Goal: Task Accomplishment & Management: Manage account settings

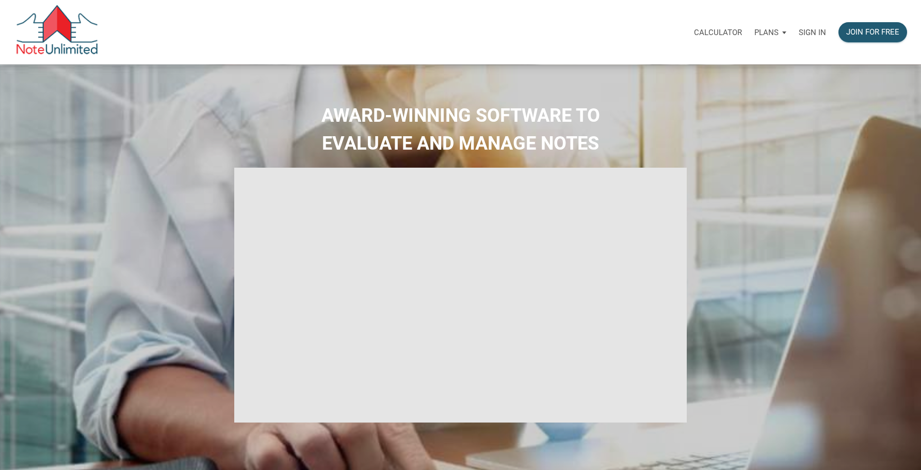
click at [810, 31] on p "Sign in" at bounding box center [811, 32] width 27 height 9
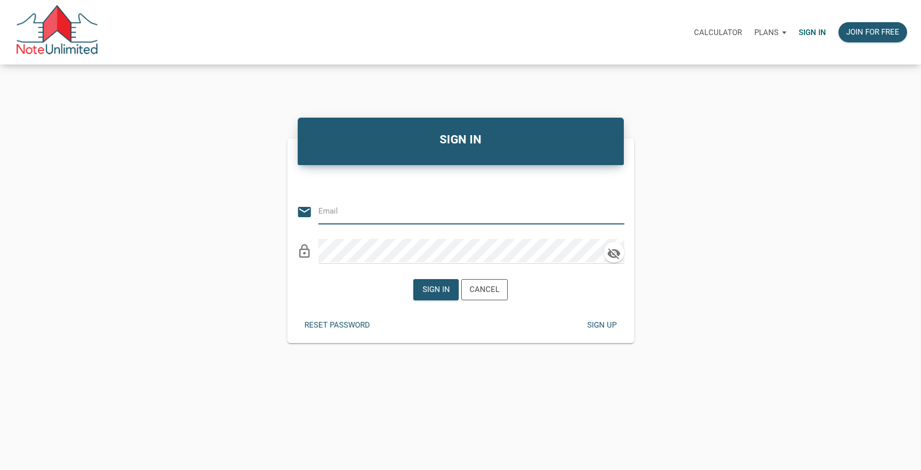
click at [359, 214] on input "email" at bounding box center [463, 211] width 290 height 23
type input "Stratton.aj@gmail.com"
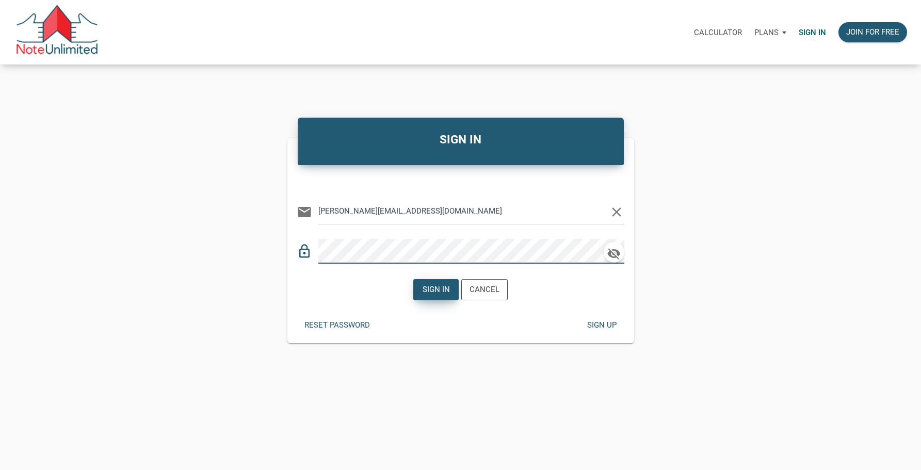
click at [440, 292] on div "Sign in" at bounding box center [435, 290] width 27 height 12
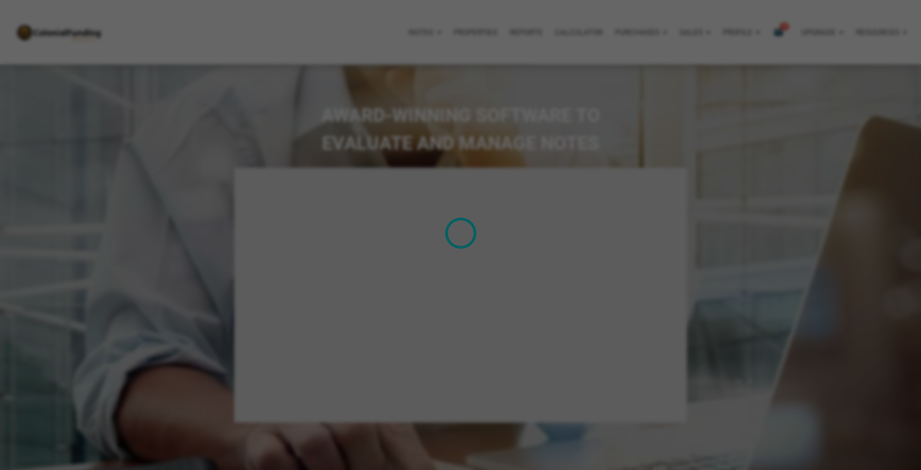
type input "Introduction to new features"
select select
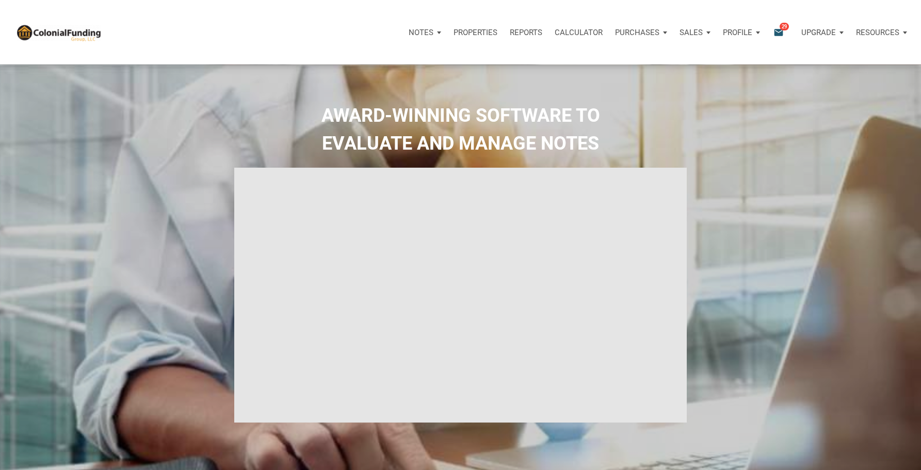
click at [741, 30] on p "Profile" at bounding box center [737, 32] width 29 height 9
click at [698, 57] on link "Settings" at bounding box center [714, 60] width 98 height 21
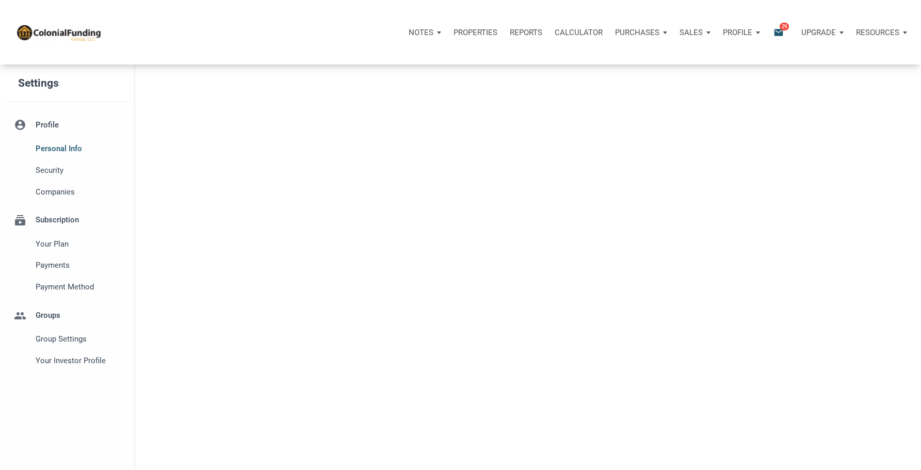
select select
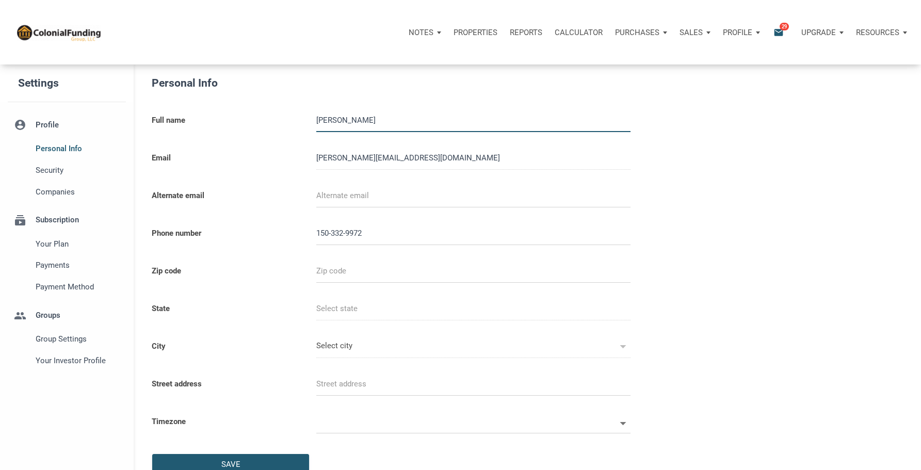
type input "15033299724"
select select
click at [745, 31] on p "Profile" at bounding box center [737, 32] width 29 height 9
click at [428, 34] on p "Notes" at bounding box center [420, 32] width 25 height 9
click at [888, 32] on p "Resources" at bounding box center [877, 32] width 43 height 9
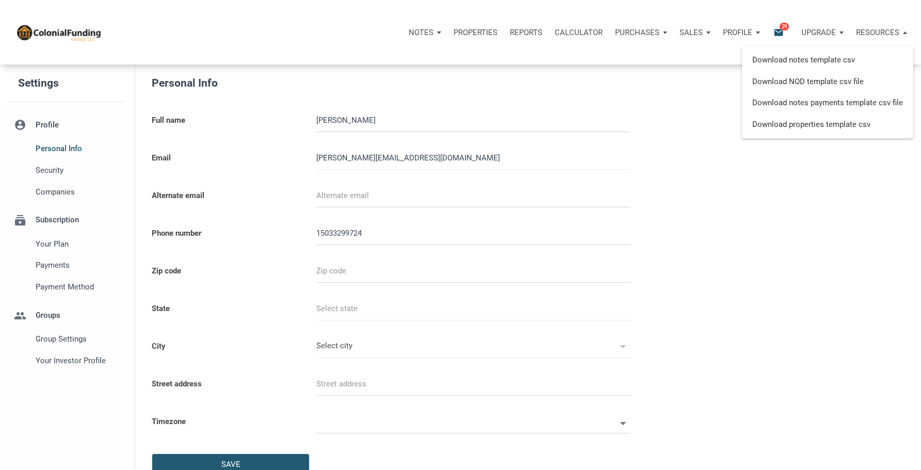
click at [815, 31] on p "Upgrade" at bounding box center [818, 32] width 35 height 9
click at [739, 33] on p "Profile" at bounding box center [737, 32] width 29 height 9
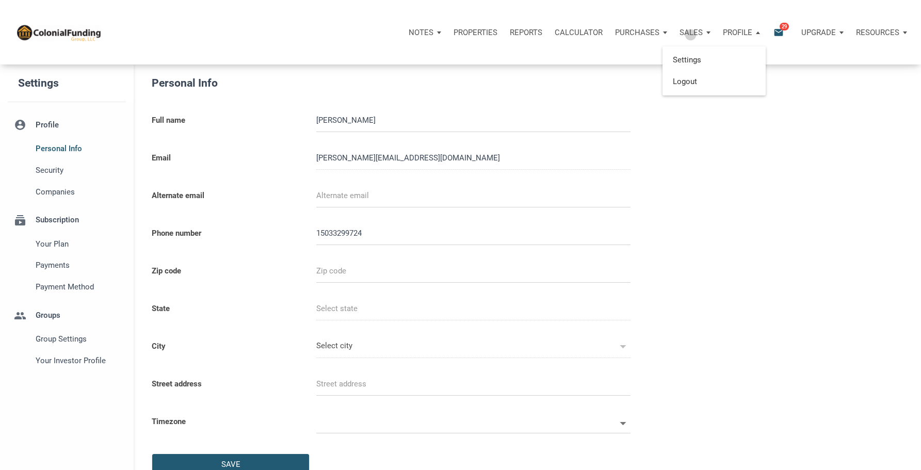
click at [433, 35] on p "Sales" at bounding box center [420, 32] width 25 height 9
click at [433, 36] on p "Purchases" at bounding box center [420, 32] width 25 height 9
click at [577, 35] on p "Calculator" at bounding box center [578, 32] width 48 height 9
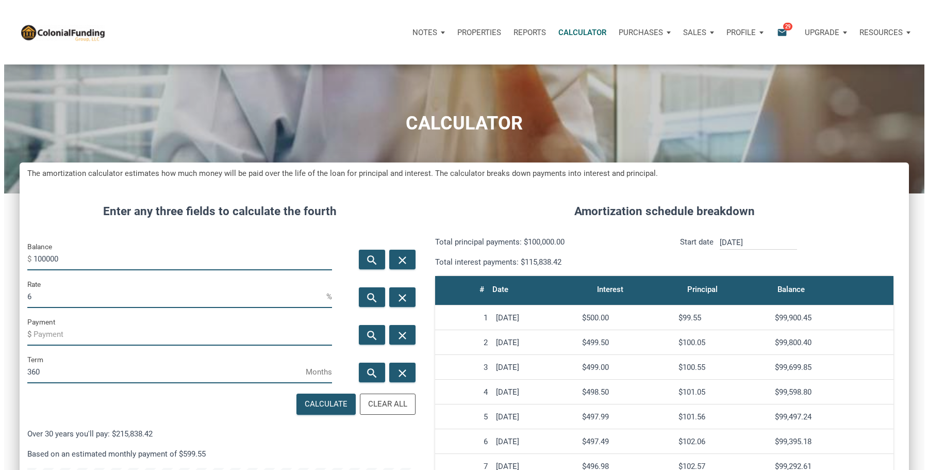
scroll to position [550, 890]
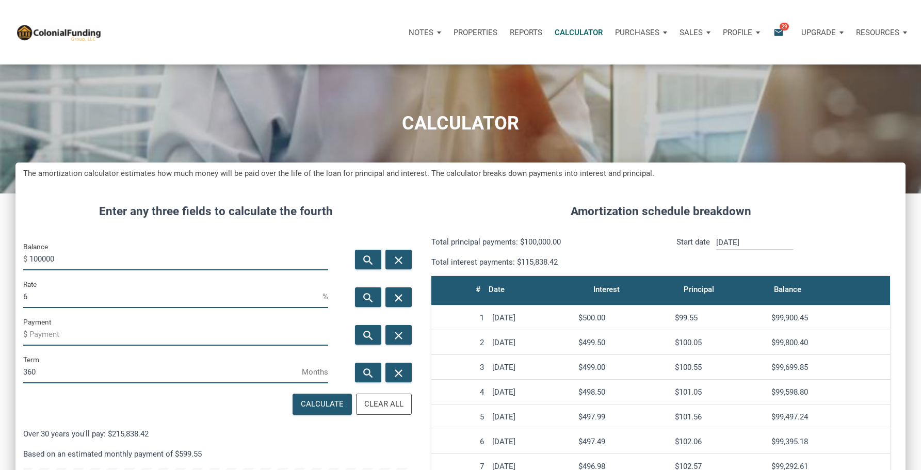
click at [528, 35] on p "Reports" at bounding box center [526, 32] width 32 height 9
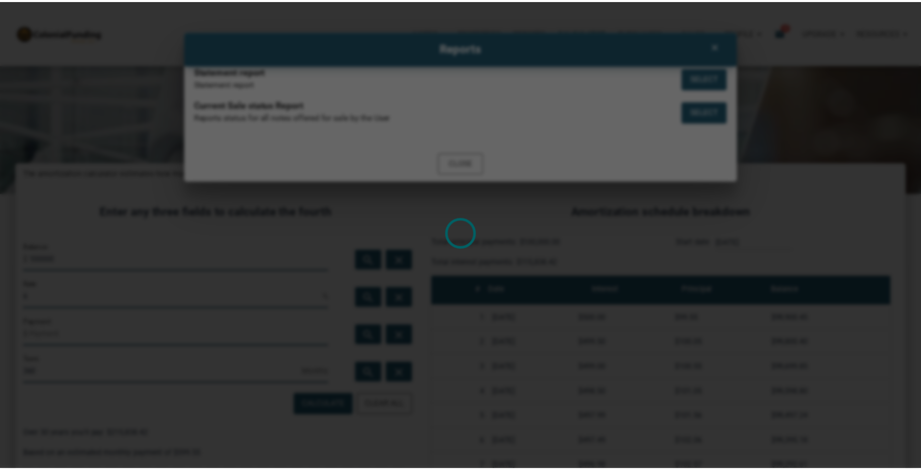
scroll to position [550, 897]
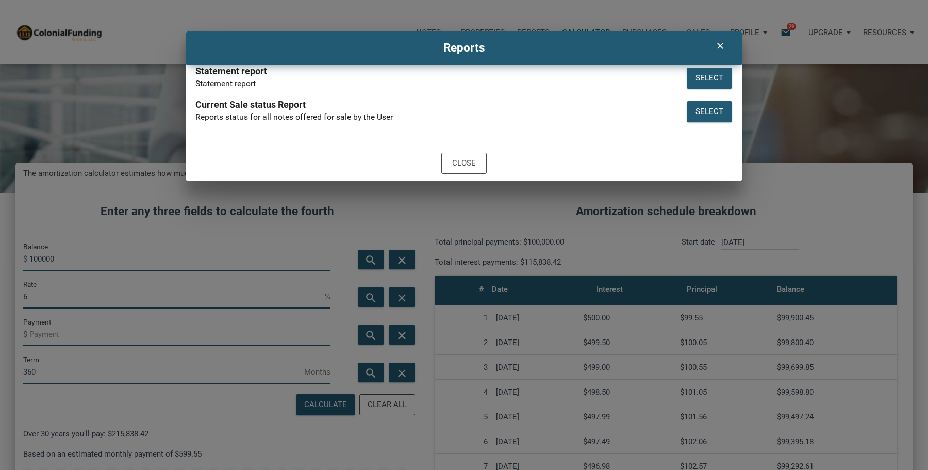
click at [717, 44] on icon "clear" at bounding box center [720, 46] width 12 height 10
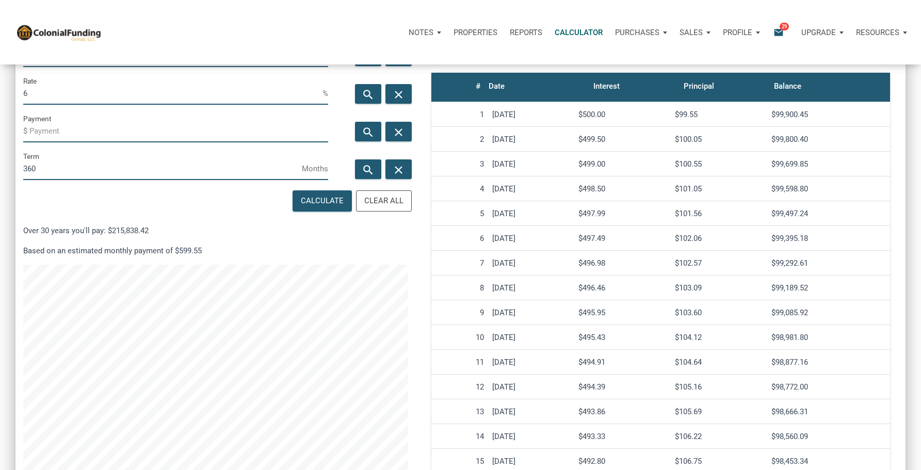
scroll to position [0, 0]
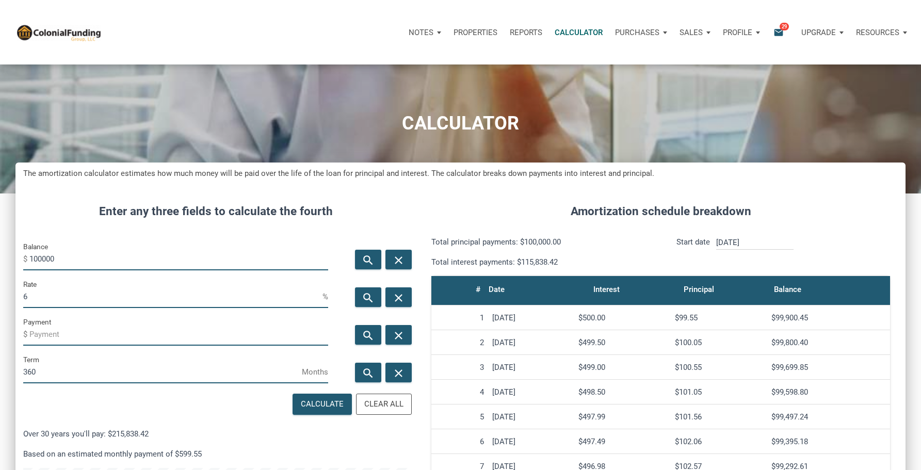
click at [438, 33] on div "Notes" at bounding box center [424, 32] width 45 height 31
click at [377, 80] on link "Transactions" at bounding box center [396, 81] width 98 height 21
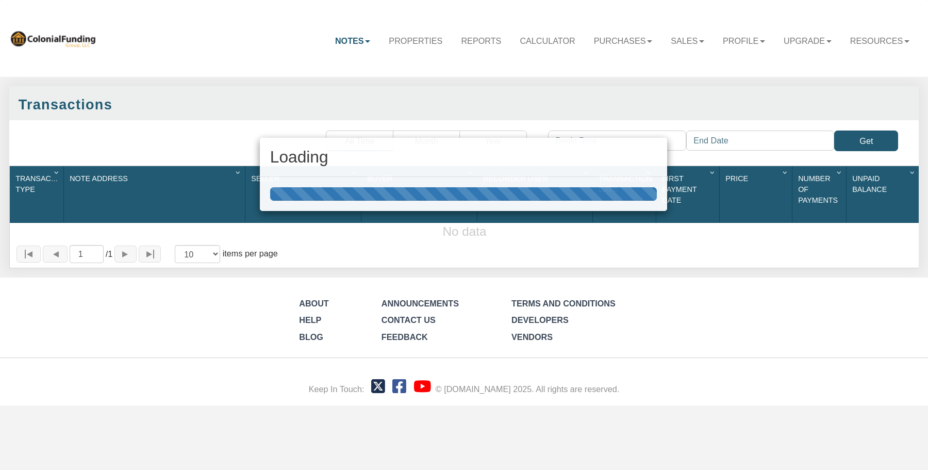
click at [609, 70] on div "Loading" at bounding box center [464, 235] width 928 height 470
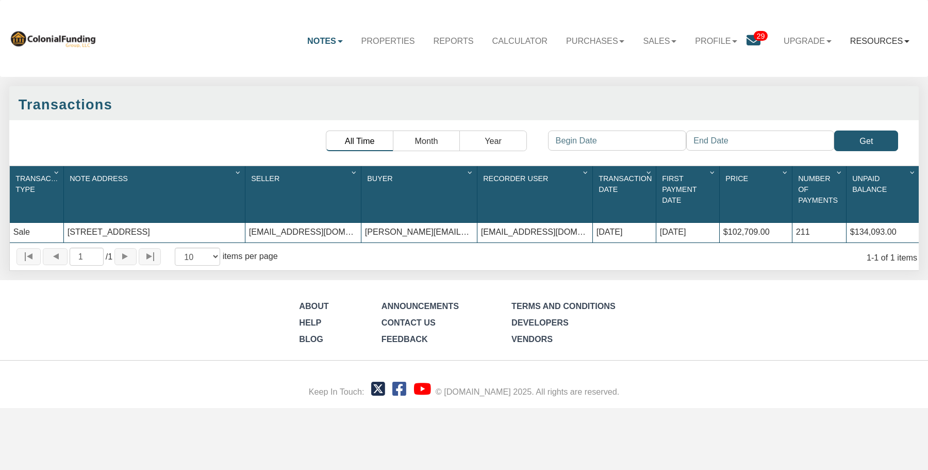
click at [874, 42] on link "Resources" at bounding box center [880, 40] width 78 height 29
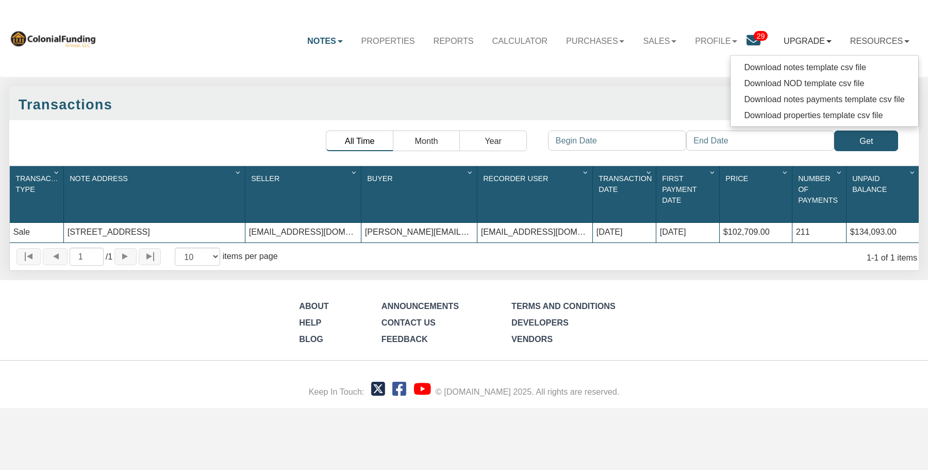
click at [811, 43] on link "Upgrade" at bounding box center [808, 40] width 67 height 29
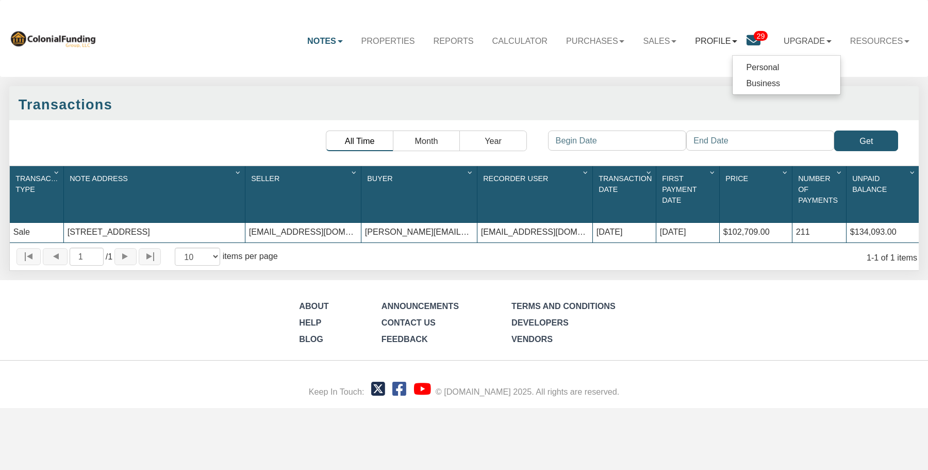
click at [710, 47] on link "Profile" at bounding box center [716, 40] width 61 height 29
click at [646, 43] on link "Sales" at bounding box center [660, 40] width 52 height 29
click at [591, 43] on link "Purchases" at bounding box center [595, 40] width 77 height 29
click at [498, 40] on link "Calculator" at bounding box center [520, 40] width 74 height 29
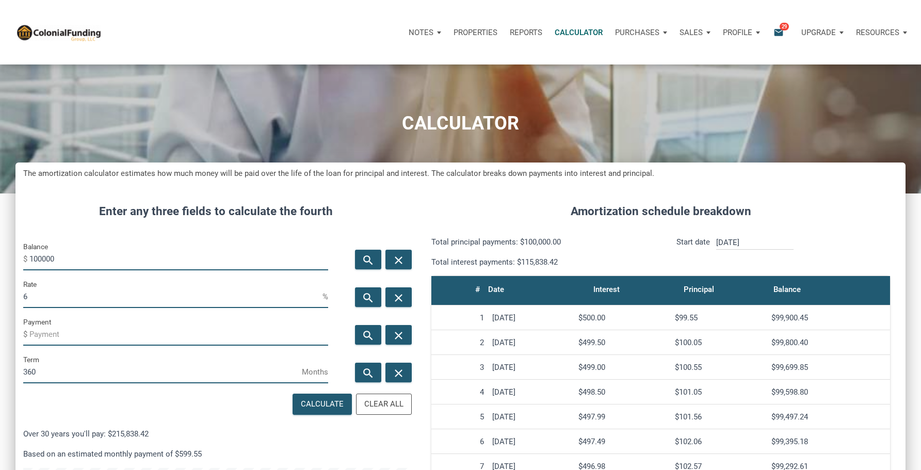
click at [738, 30] on p "Profile" at bounding box center [737, 32] width 29 height 9
click at [693, 60] on link "Settings" at bounding box center [714, 60] width 98 height 21
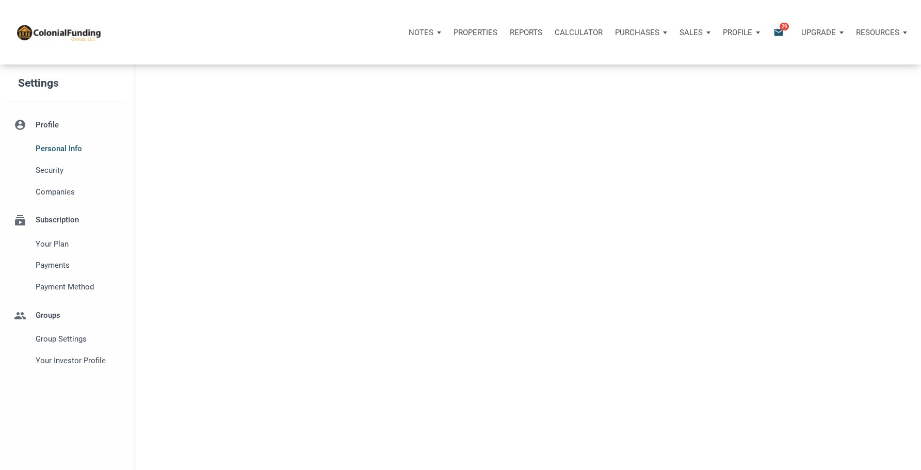
select select
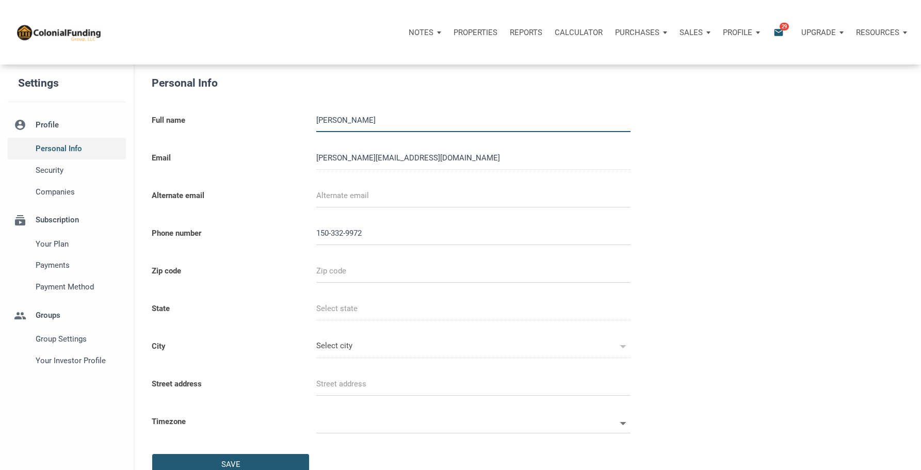
type input "15033299724"
select select
click at [60, 192] on span "Companies" at bounding box center [79, 192] width 86 height 12
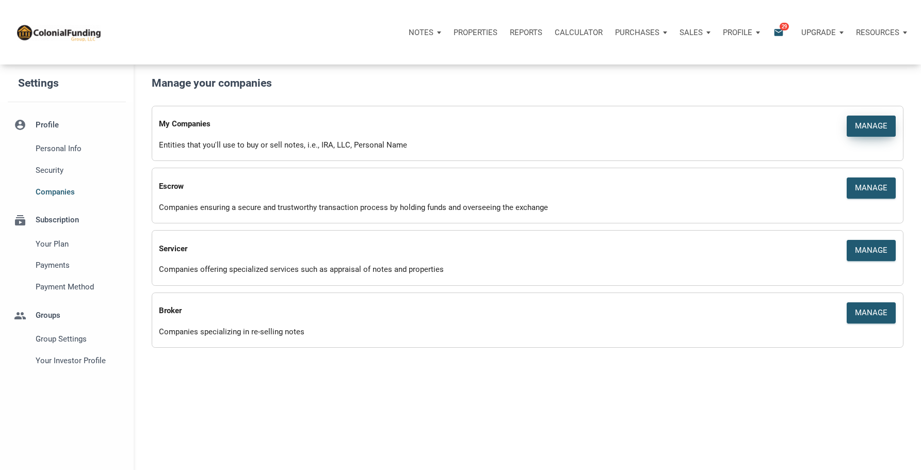
click at [874, 127] on div "Manage" at bounding box center [871, 126] width 32 height 12
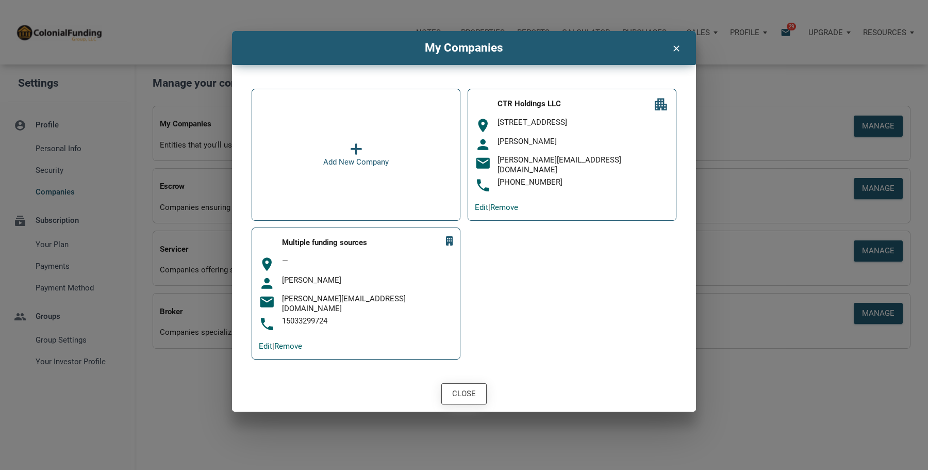
click at [465, 389] on div "Close" at bounding box center [464, 394] width 24 height 12
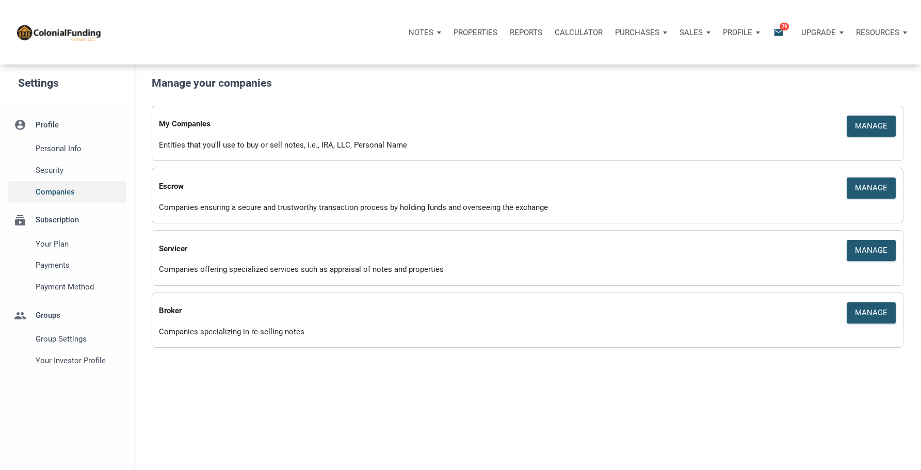
click at [57, 192] on span "Companies" at bounding box center [79, 192] width 86 height 12
click at [56, 240] on span "Your plan" at bounding box center [79, 244] width 86 height 12
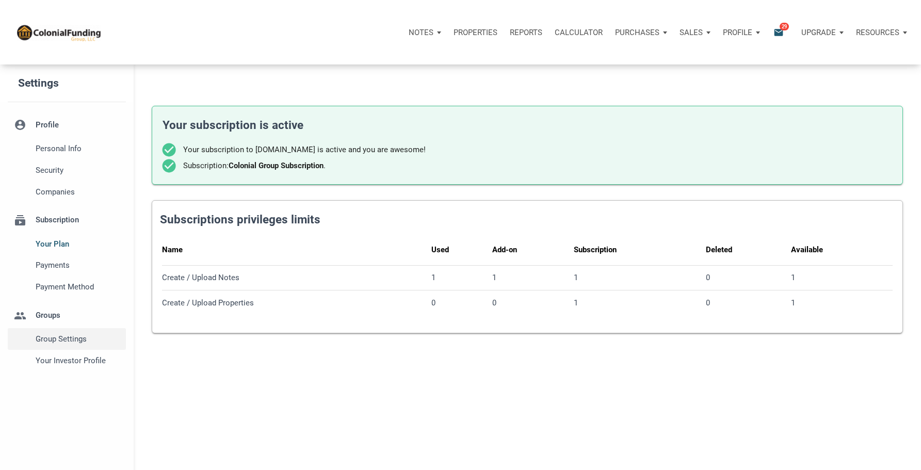
click at [55, 342] on span "Group Settings" at bounding box center [79, 339] width 86 height 12
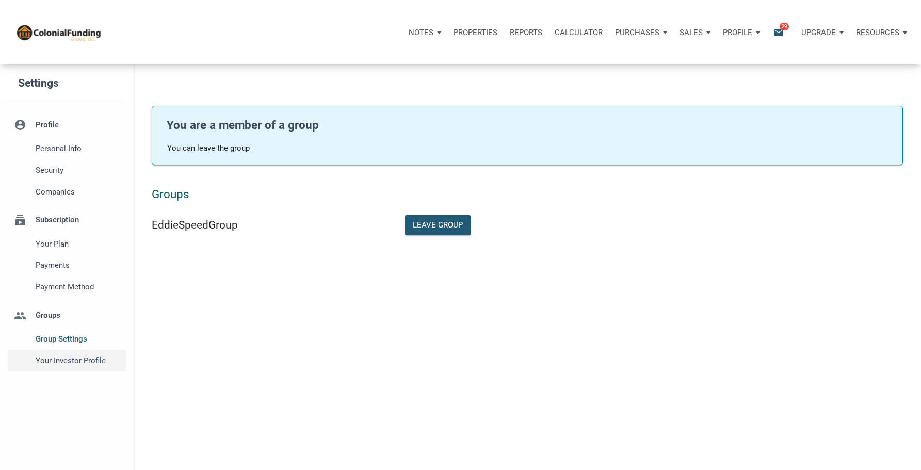
click at [63, 358] on span "Your Investor Profile" at bounding box center [79, 360] width 86 height 12
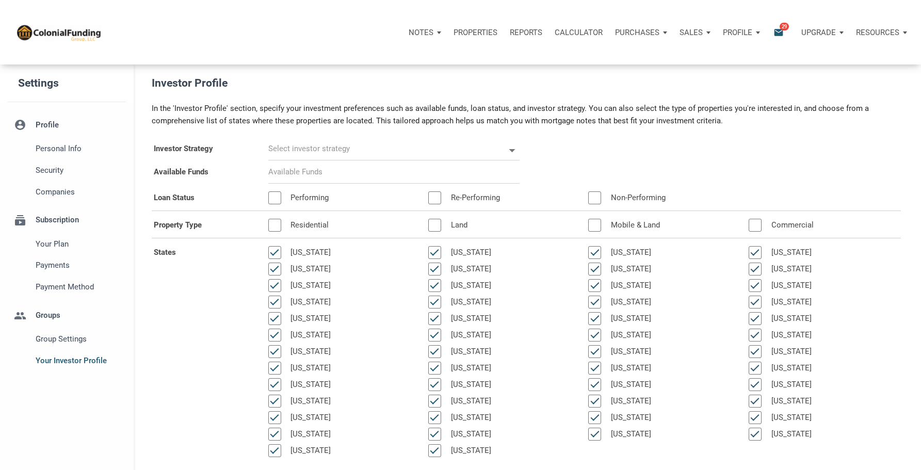
click at [276, 303] on div at bounding box center [274, 302] width 13 height 13
click at [273, 335] on div at bounding box center [274, 335] width 13 height 13
click at [276, 369] on div at bounding box center [274, 368] width 13 height 13
click at [275, 433] on div at bounding box center [274, 434] width 13 height 13
click at [276, 451] on div at bounding box center [274, 450] width 13 height 13
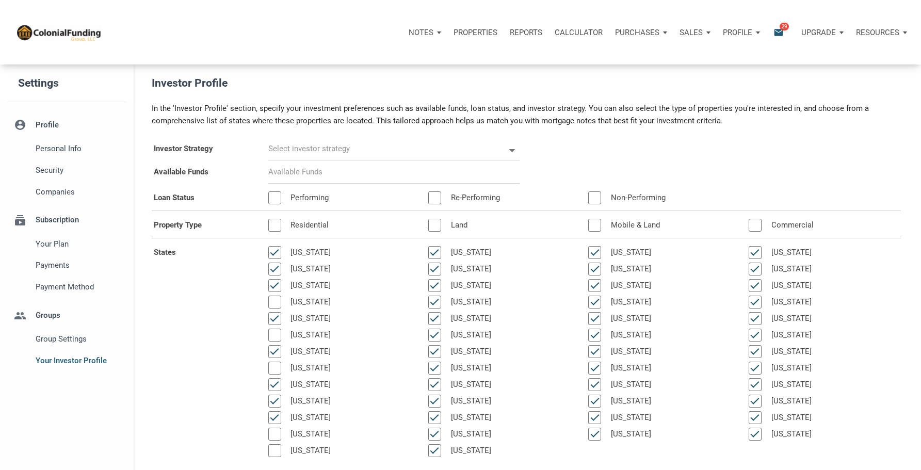
click at [436, 251] on div at bounding box center [434, 252] width 13 height 13
click at [436, 299] on div at bounding box center [434, 302] width 13 height 13
click at [438, 317] on div at bounding box center [434, 318] width 13 height 13
click at [436, 335] on div at bounding box center [434, 335] width 13 height 13
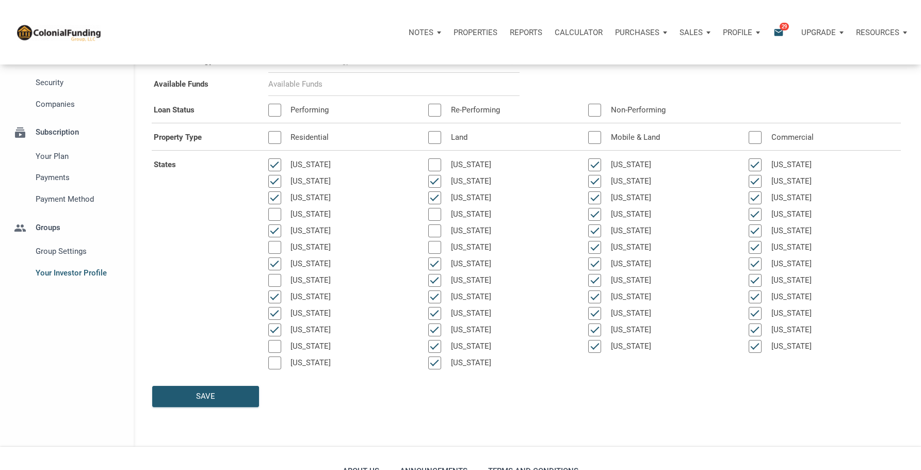
scroll to position [103, 0]
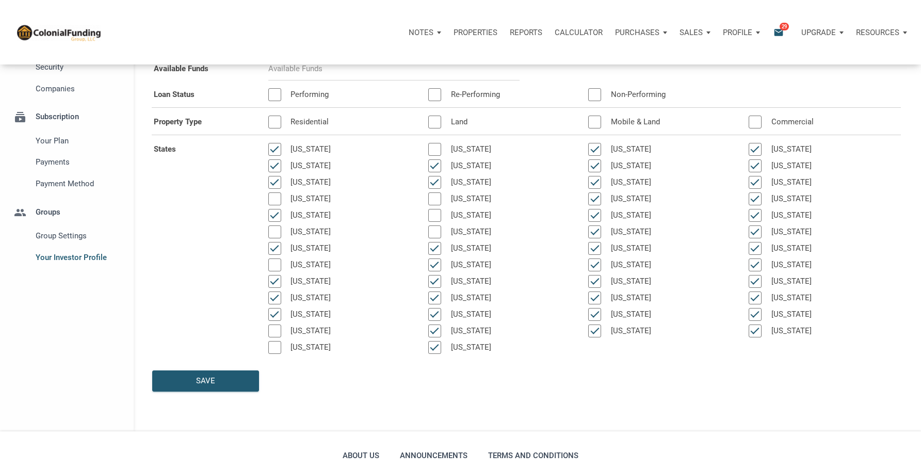
click at [434, 265] on div at bounding box center [434, 264] width 13 height 13
click at [433, 300] on div at bounding box center [434, 297] width 13 height 13
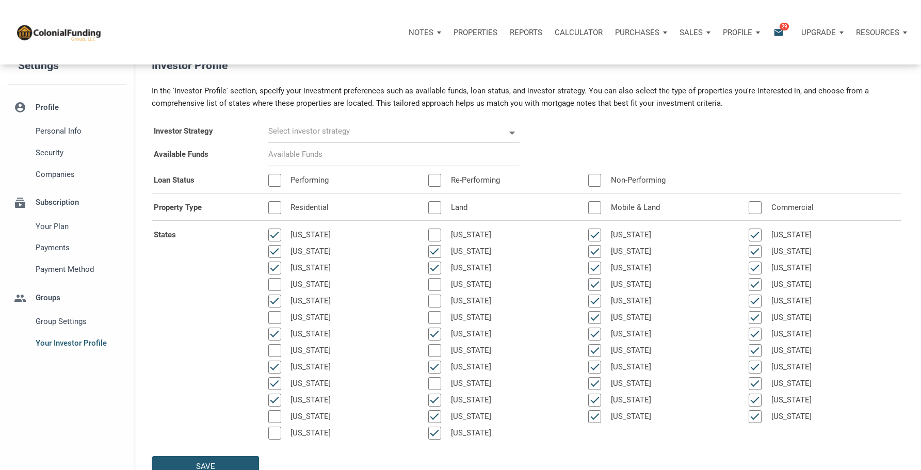
scroll to position [0, 0]
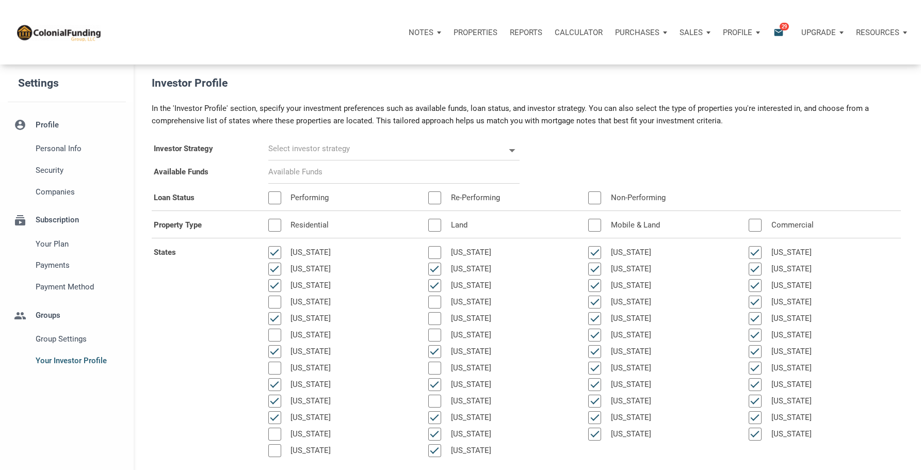
click at [594, 266] on div at bounding box center [594, 269] width 13 height 13
click at [593, 318] on div at bounding box center [594, 318] width 13 height 13
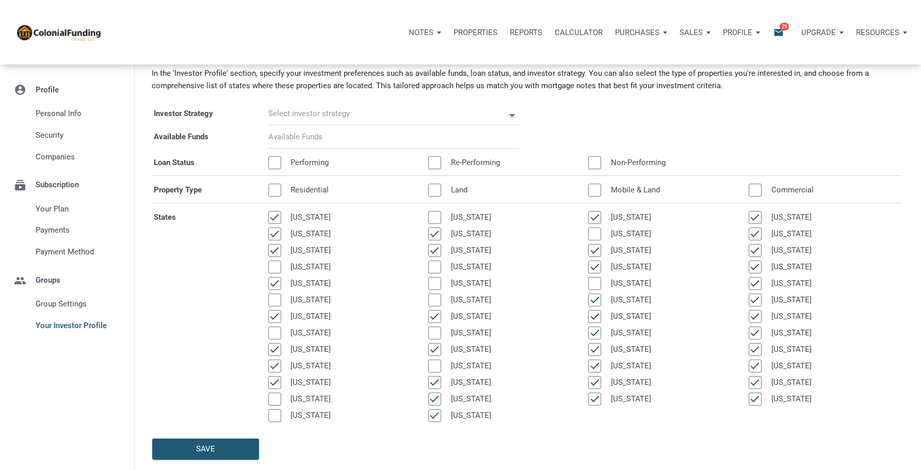
scroll to position [52, 0]
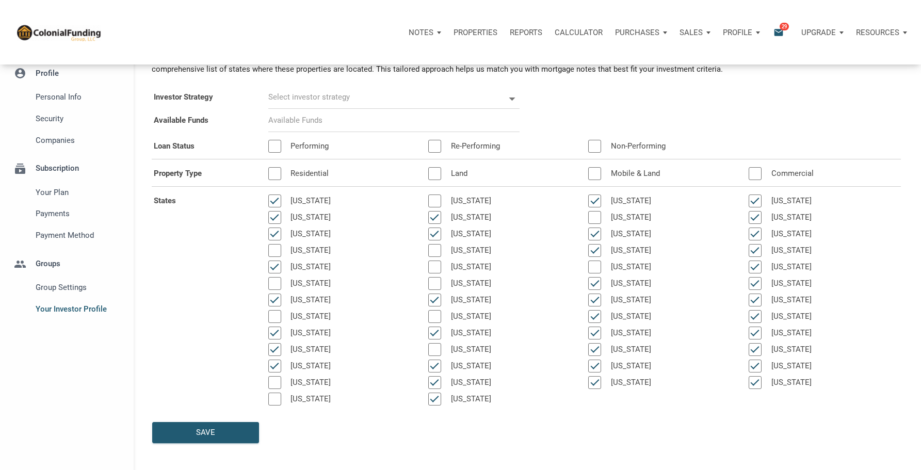
click at [596, 348] on div at bounding box center [594, 349] width 13 height 13
click at [752, 218] on div at bounding box center [754, 217] width 13 height 13
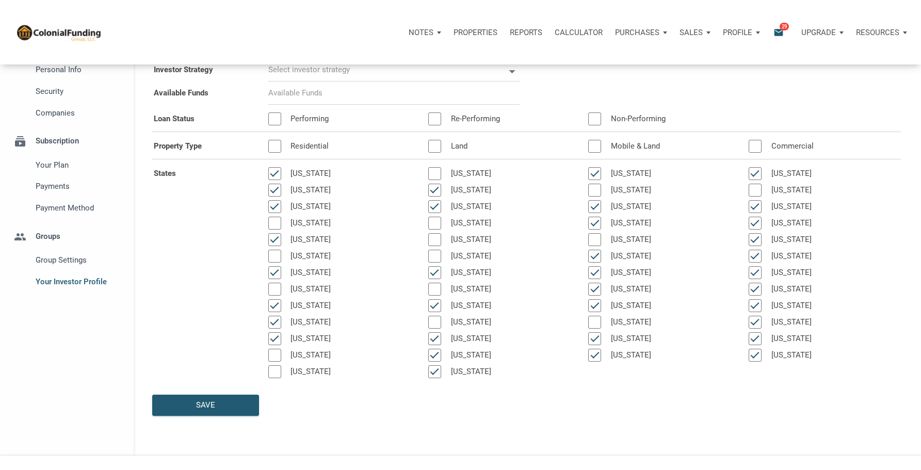
scroll to position [103, 0]
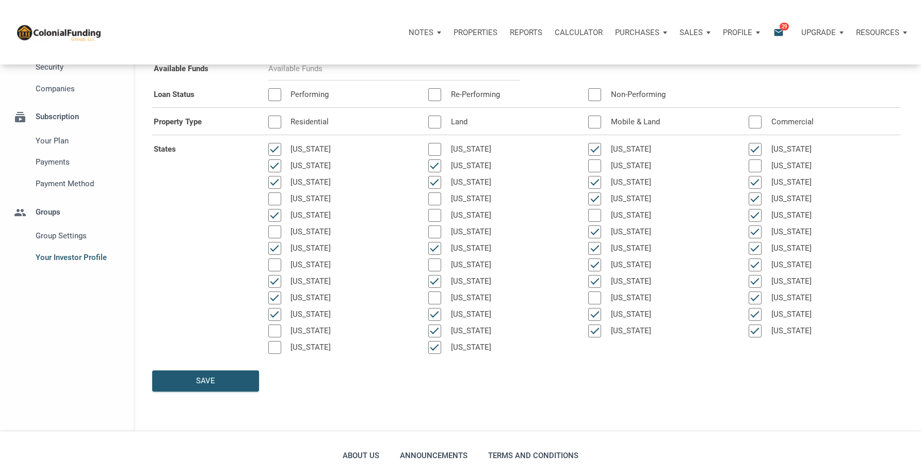
click at [756, 216] on div at bounding box center [754, 215] width 13 height 13
click at [756, 261] on div at bounding box center [754, 264] width 13 height 13
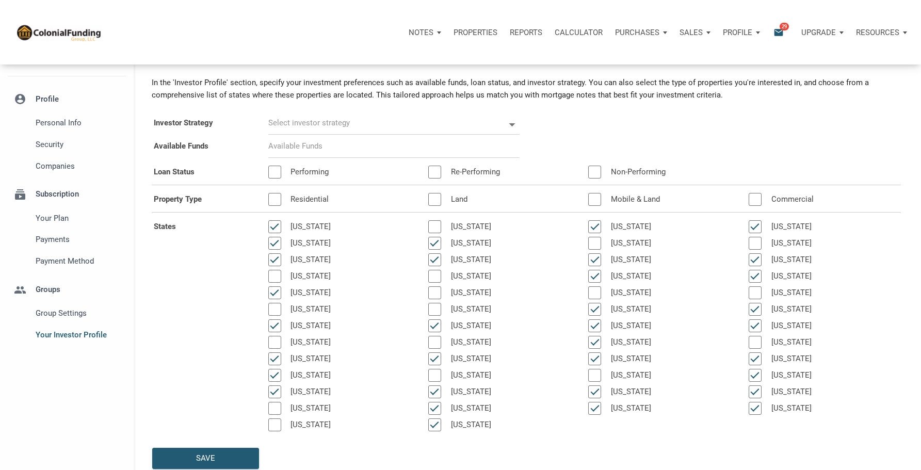
scroll to position [0, 0]
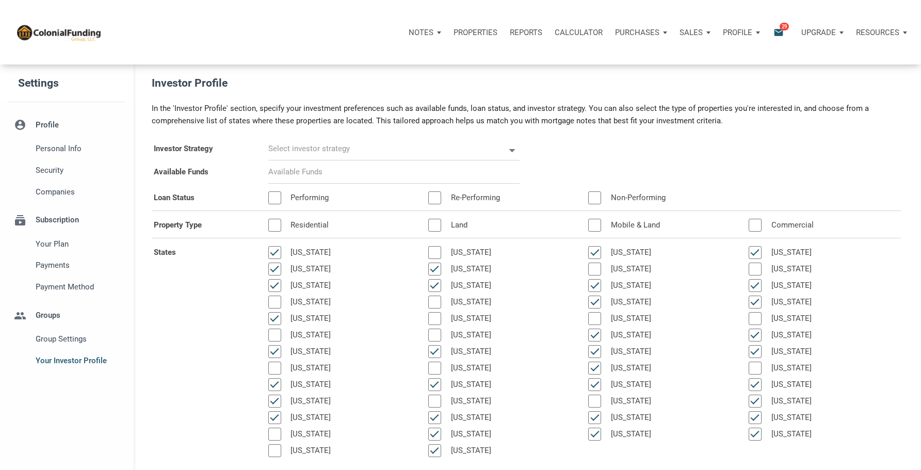
click at [277, 226] on div at bounding box center [274, 225] width 13 height 13
click at [276, 199] on div at bounding box center [274, 197] width 13 height 13
click at [508, 150] on icon at bounding box center [511, 150] width 15 height 15
click at [567, 148] on div "Investor Strategy" at bounding box center [526, 148] width 764 height 23
click at [299, 174] on input at bounding box center [393, 171] width 251 height 23
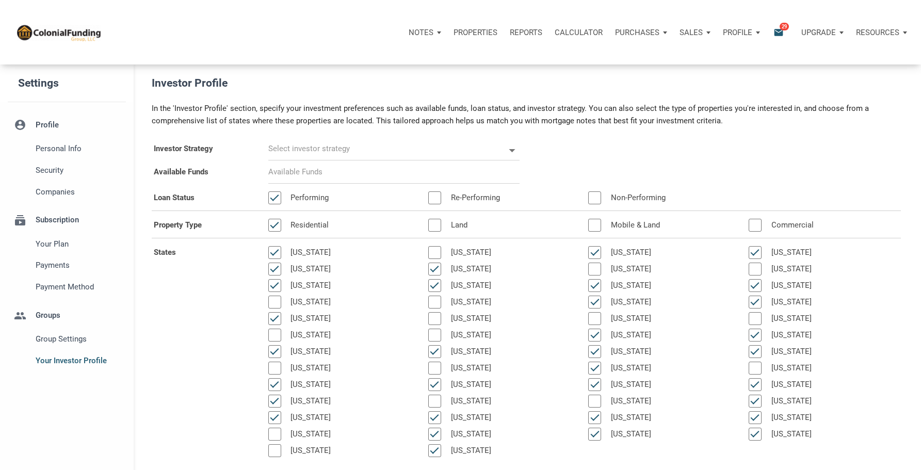
click at [336, 148] on input "text" at bounding box center [386, 148] width 237 height 23
click at [598, 160] on div "Available Funds" at bounding box center [526, 171] width 764 height 23
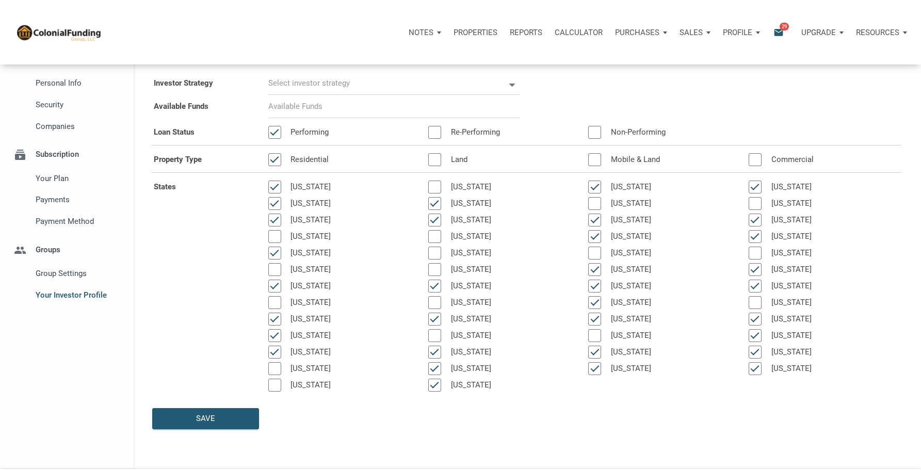
scroll to position [52, 0]
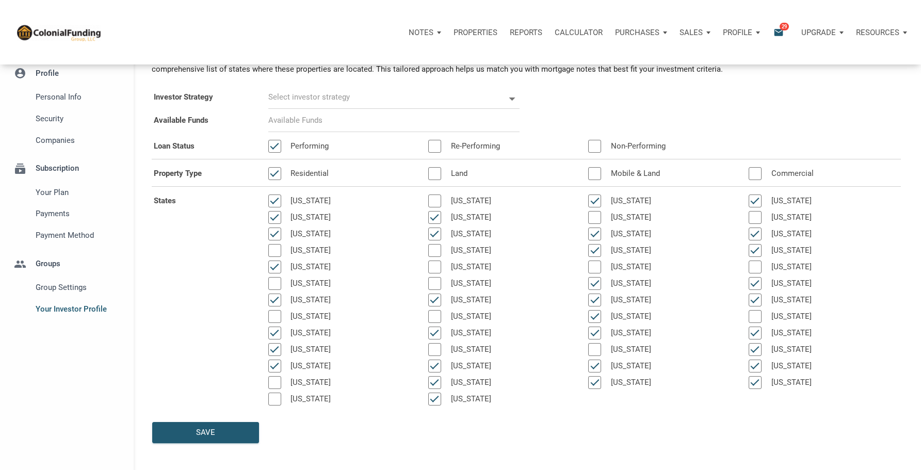
click at [435, 144] on div at bounding box center [434, 146] width 13 height 13
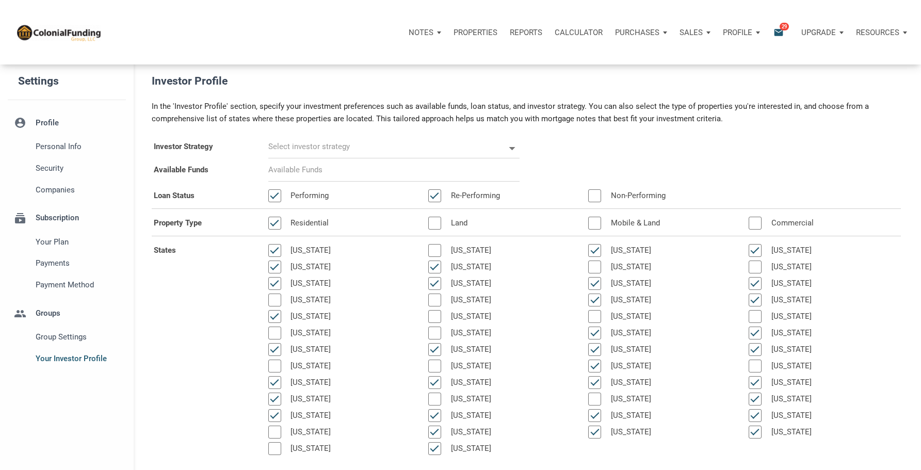
scroll to position [0, 0]
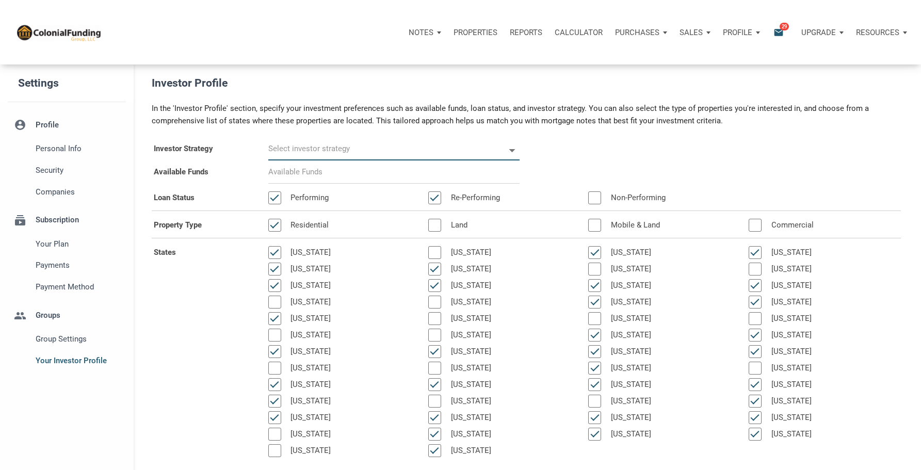
click at [338, 150] on input "text" at bounding box center [386, 148] width 237 height 23
click at [569, 145] on div "Investor Strategy" at bounding box center [526, 148] width 764 height 23
click at [289, 149] on input "text" at bounding box center [386, 148] width 237 height 23
select select
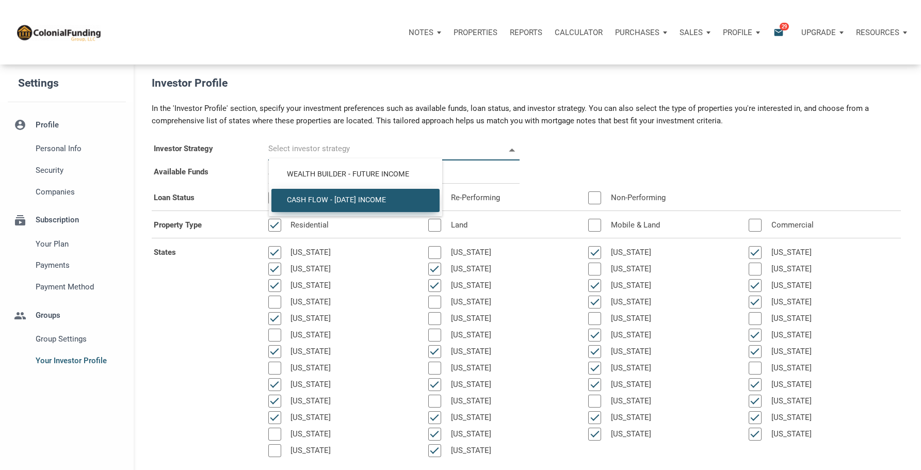
click at [318, 203] on span "Cash Flow - [DATE] Income" at bounding box center [355, 199] width 153 height 9
type input "Cash Flow - [DATE] Income"
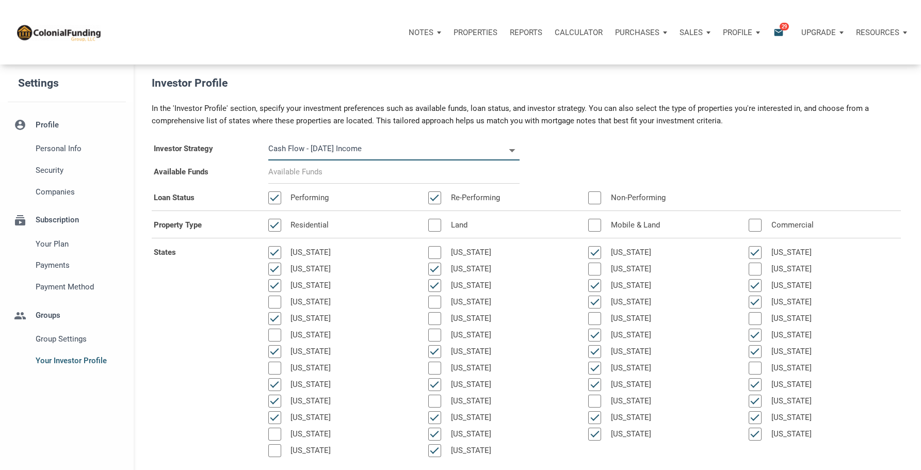
click at [296, 172] on input at bounding box center [393, 171] width 251 height 23
select select
type input "$ 2"
select select
type input "$ 22"
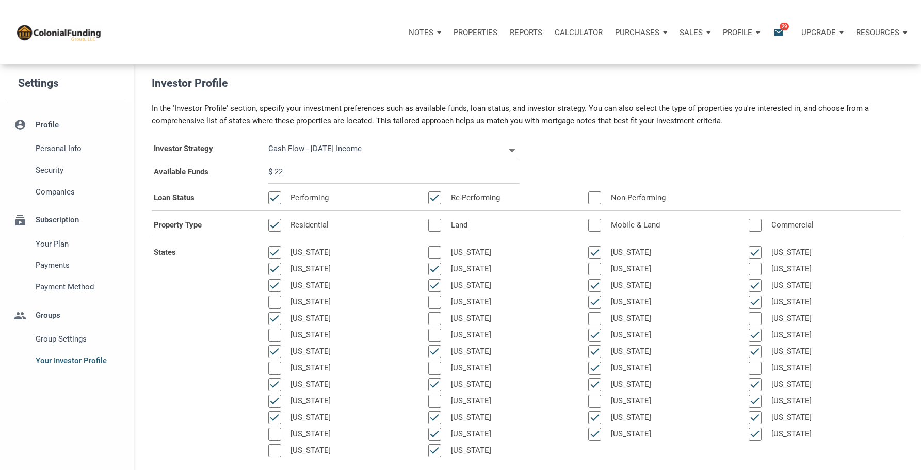
select select
type input "$ 225"
select select
type input "$ 2,250"
select select
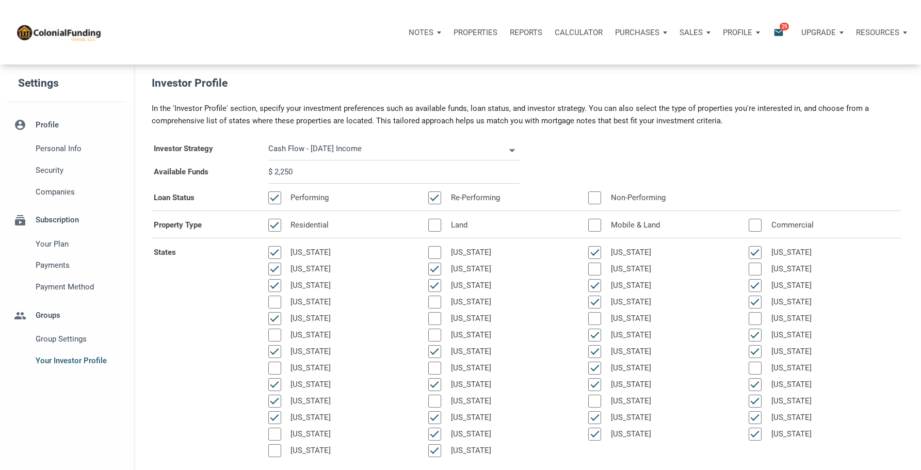
type input "$ 22,500"
select select
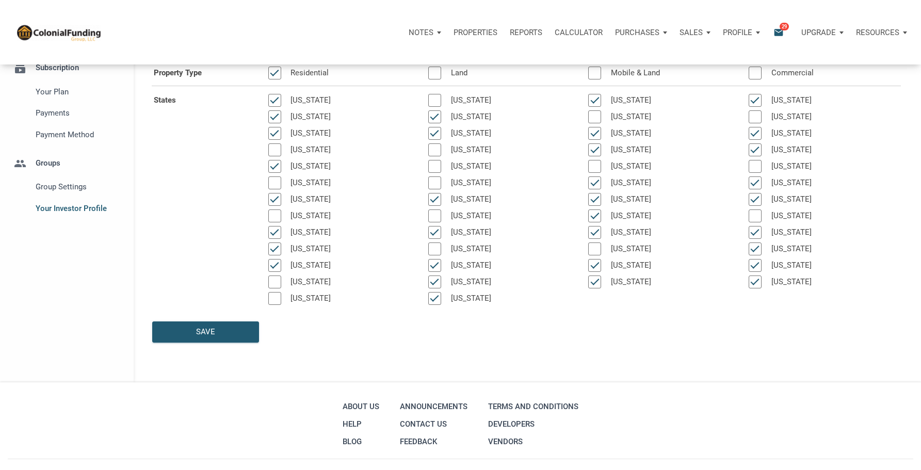
scroll to position [155, 0]
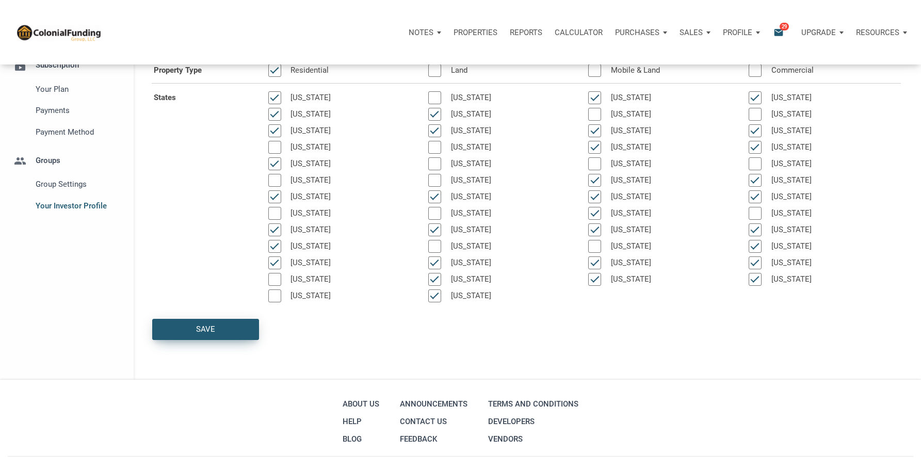
type input "$ 225,000"
click at [204, 325] on div "Save" at bounding box center [205, 329] width 19 height 12
select select
type input "$ 225,000"
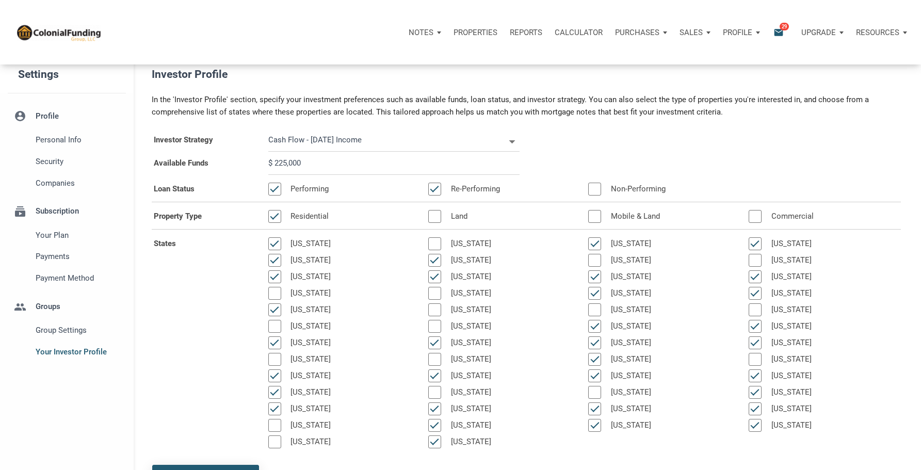
scroll to position [0, 0]
